Goal: Information Seeking & Learning: Learn about a topic

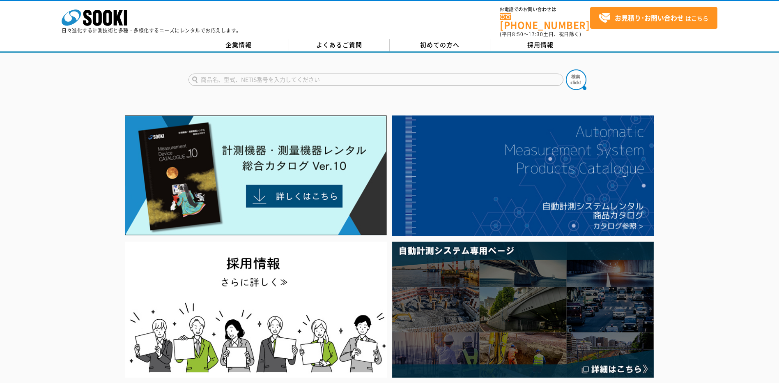
click at [250, 75] on input "text" at bounding box center [376, 80] width 375 height 12
type input "コンクリート含水"
click at [566, 69] on button at bounding box center [576, 79] width 21 height 21
click at [230, 76] on input "text" at bounding box center [376, 80] width 375 height 12
drag, startPoint x: 230, startPoint y: 78, endPoint x: 360, endPoint y: 72, distance: 130.0
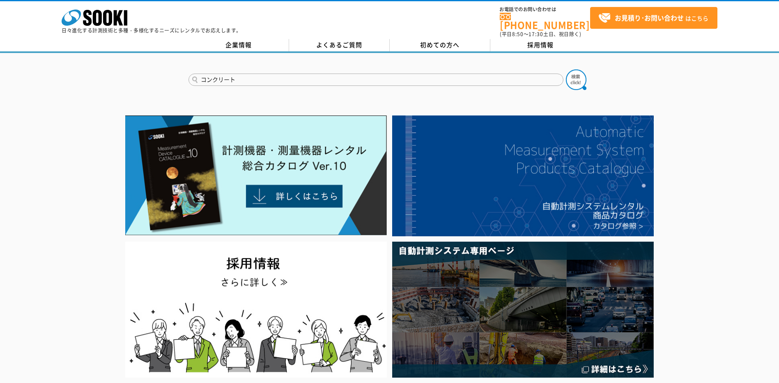
click at [360, 74] on input "コンクリート" at bounding box center [376, 80] width 375 height 12
type input "コンクリート　含水料"
click at [566, 69] on button at bounding box center [576, 79] width 21 height 21
